Goal: Transaction & Acquisition: Purchase product/service

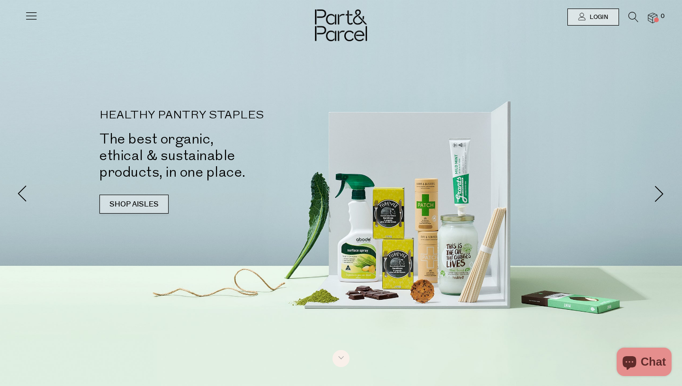
click at [101, 205] on link "SHOP AISLES" at bounding box center [133, 204] width 69 height 19
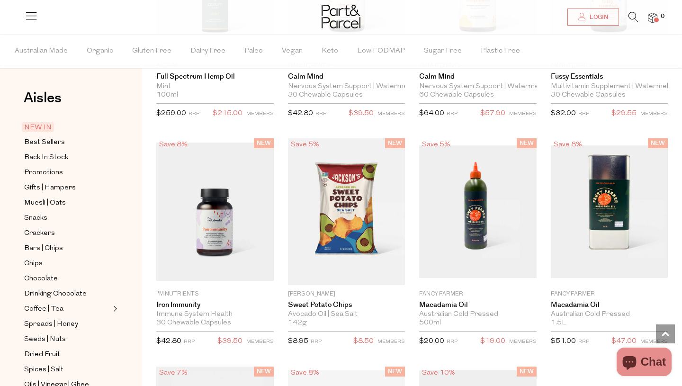
scroll to position [1383, 0]
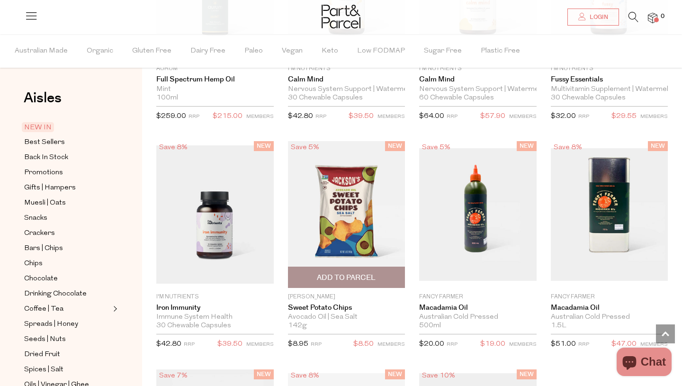
click at [360, 190] on img at bounding box center [346, 214] width 117 height 146
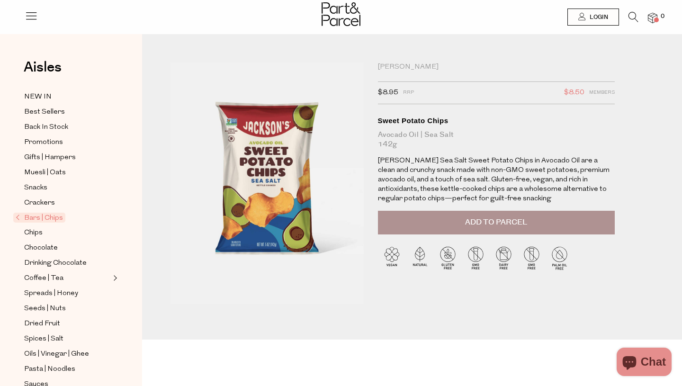
click at [609, 320] on div "Jackson's $8.95 RRP $8.50 Members Available: In Stock Sweet Potato Chips Avocad…" at bounding box center [411, 200] width 497 height 277
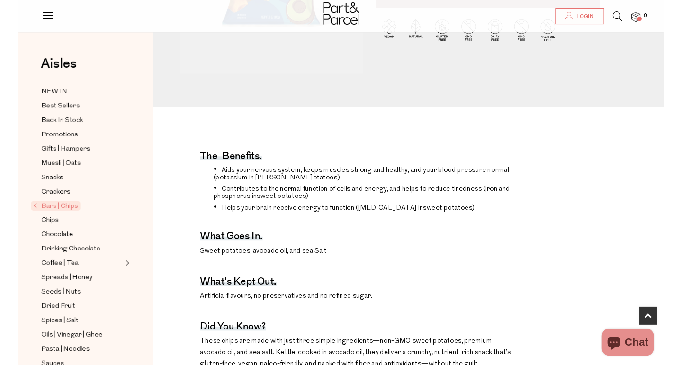
scroll to position [227, 0]
